Goal: Task Accomplishment & Management: Use online tool/utility

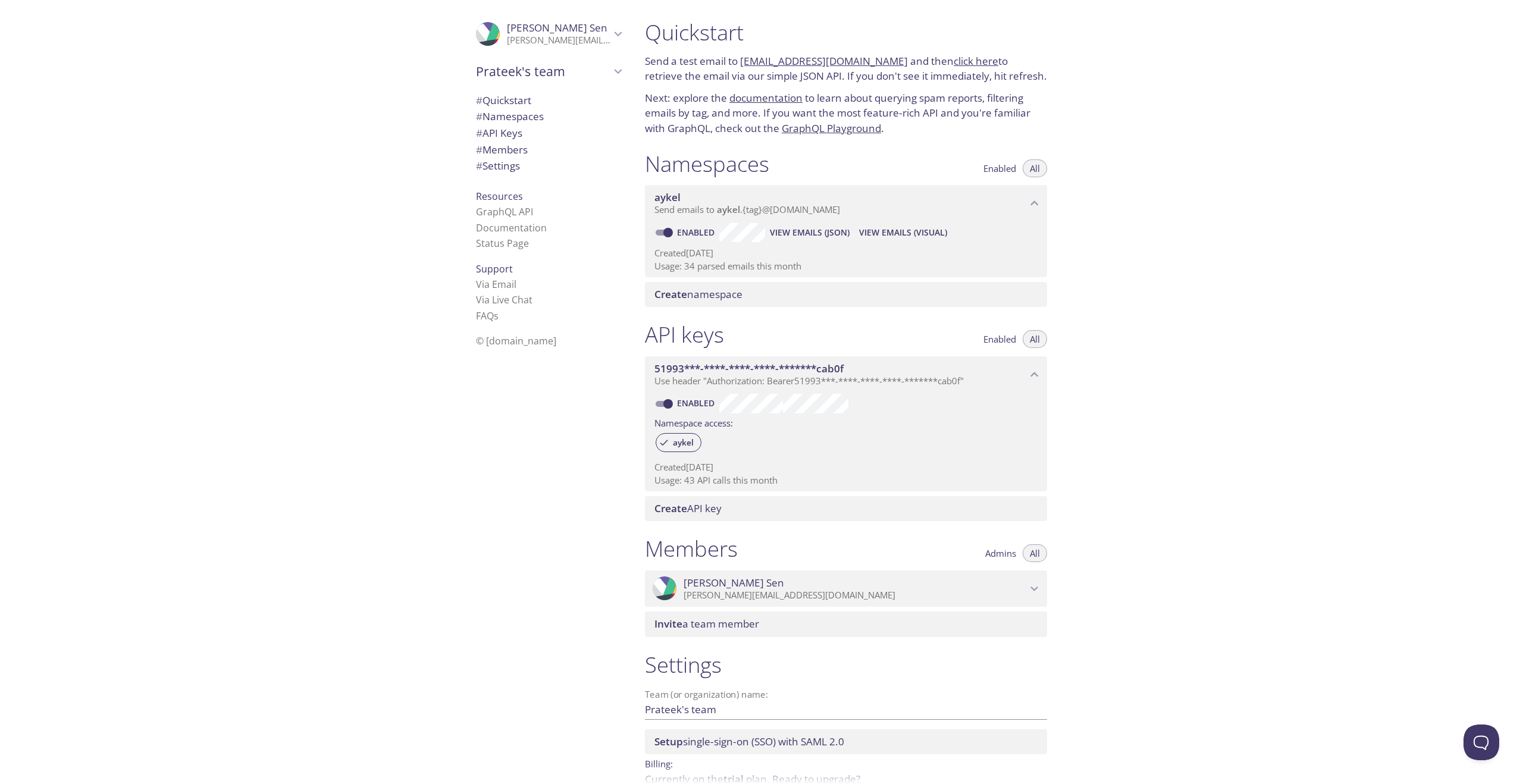
click at [958, 65] on link "click here" at bounding box center [976, 61] width 45 height 14
click at [964, 62] on link "click here" at bounding box center [976, 61] width 45 height 14
click at [958, 61] on link "click here" at bounding box center [976, 61] width 45 height 14
click at [796, 62] on link "[EMAIL_ADDRESS][DOMAIN_NAME]" at bounding box center [824, 61] width 168 height 14
drag, startPoint x: 796, startPoint y: 62, endPoint x: 1124, endPoint y: 106, distance: 330.9
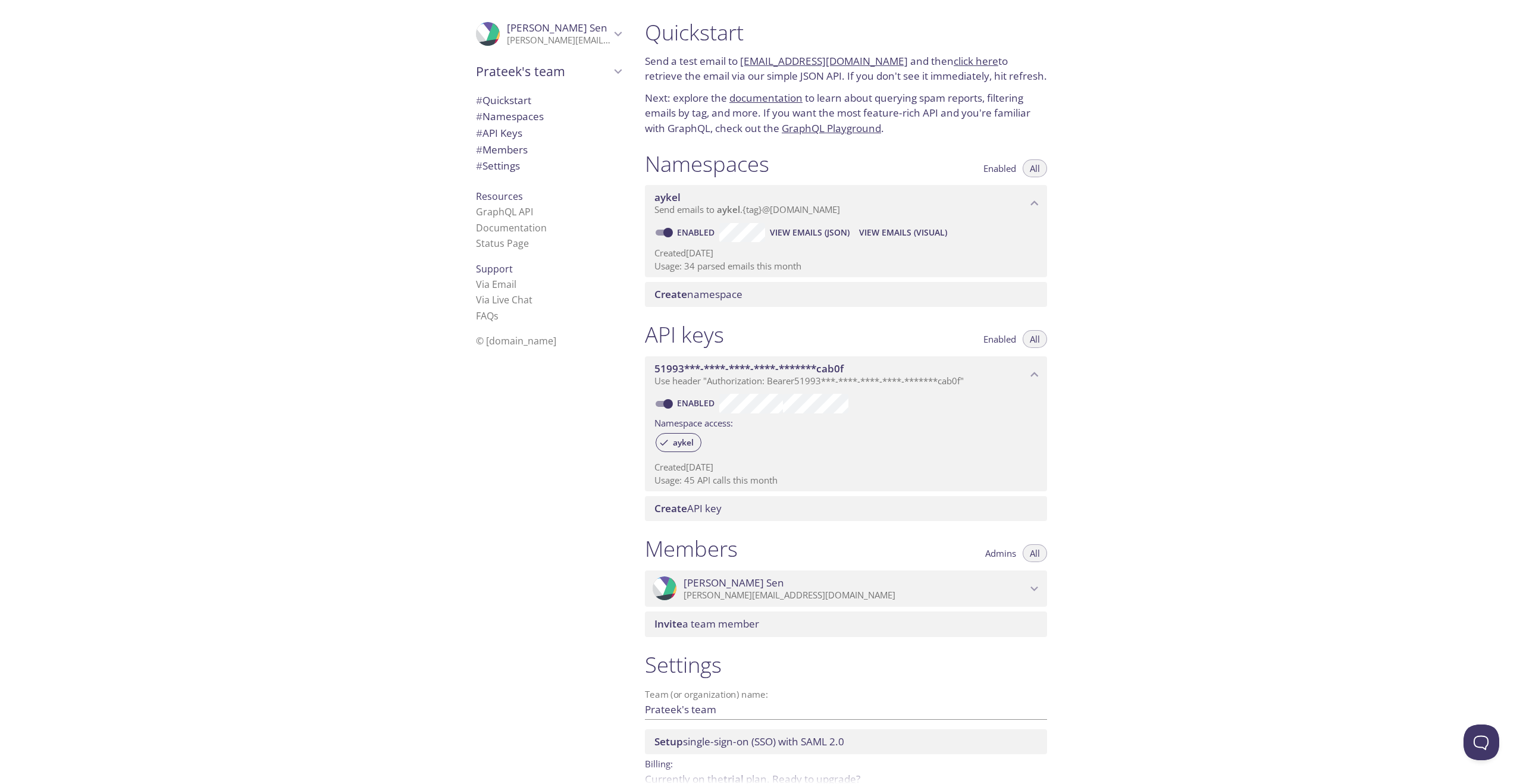
click at [1097, 106] on div "Quickstart Send a test email to aykel.test@inbox.testmail.app and then click he…" at bounding box center [1079, 392] width 887 height 784
click at [990, 87] on div "Quickstart Send a test email to aykel.test@inbox.testmail.app and then click he…" at bounding box center [845, 77] width 421 height 131
click at [793, 60] on link "[EMAIL_ADDRESS][DOMAIN_NAME]" at bounding box center [824, 61] width 168 height 14
